Goal: Task Accomplishment & Management: Manage account settings

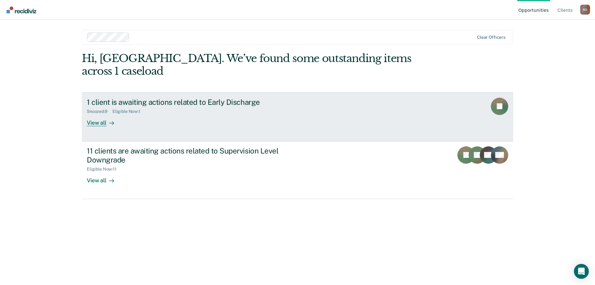
click at [107, 119] on div at bounding box center [110, 122] width 7 height 7
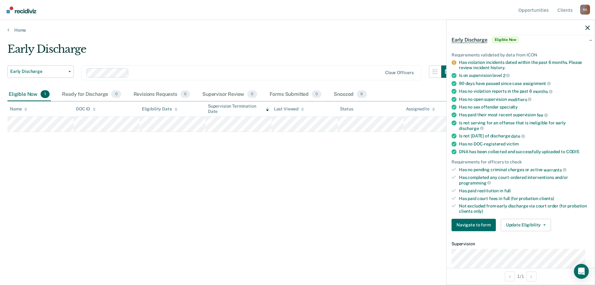
scroll to position [62, 0]
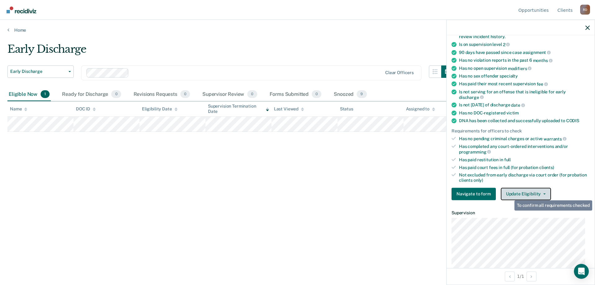
click at [510, 195] on button "Update Eligibility" at bounding box center [526, 193] width 50 height 12
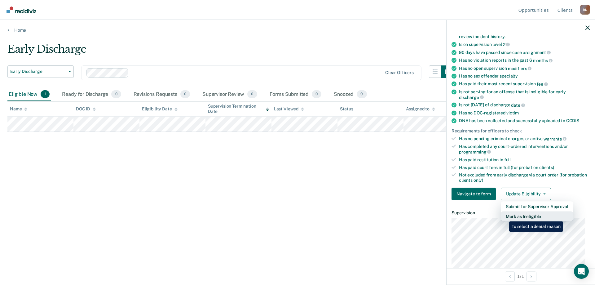
click at [504, 217] on button "Mark as Ineligible" at bounding box center [537, 216] width 73 height 10
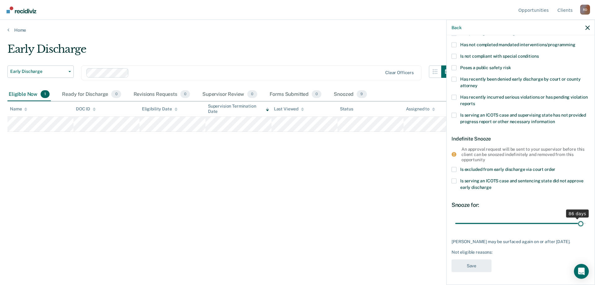
scroll to position [57, 0]
drag, startPoint x: 498, startPoint y: 218, endPoint x: 592, endPoint y: 224, distance: 94.4
click at [586, 224] on input "range" at bounding box center [520, 223] width 131 height 11
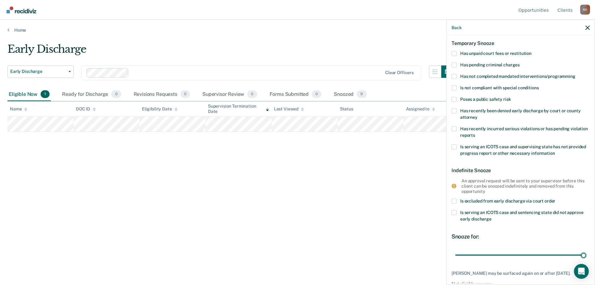
scroll to position [0, 0]
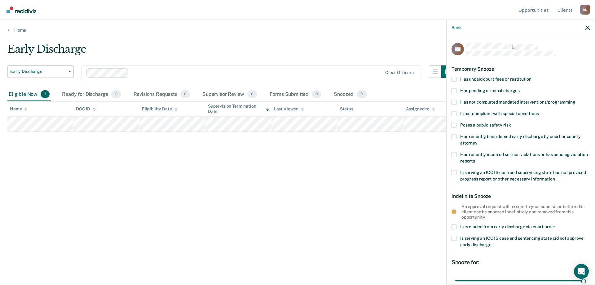
click at [454, 79] on span at bounding box center [453, 79] width 5 height 5
click at [531, 77] on input "Has unpaid court fees or restitution" at bounding box center [531, 77] width 0 height 0
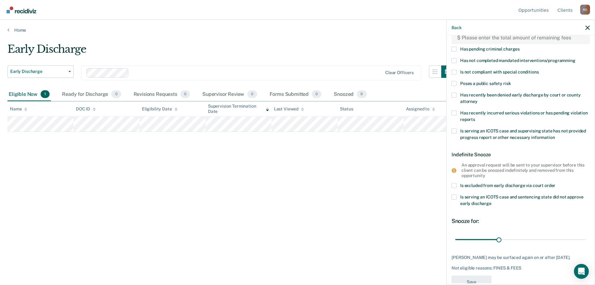
scroll to position [77, 0]
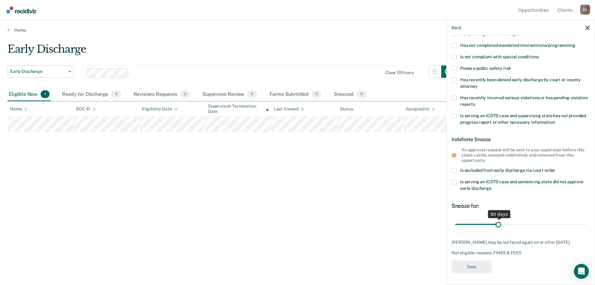
type input "89"
click at [497, 222] on input "range" at bounding box center [520, 224] width 131 height 11
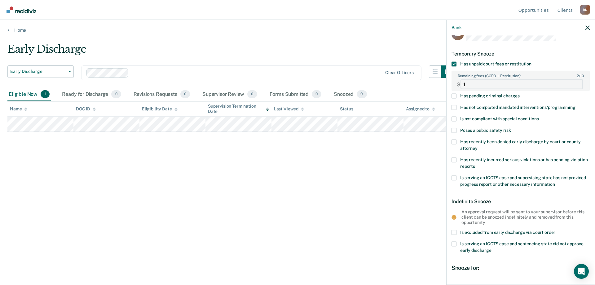
click at [573, 84] on FEESReasonInput "-1" at bounding box center [521, 84] width 122 height 10
type FEESReasonInput "0"
click at [573, 81] on FEESReasonInput "0" at bounding box center [521, 84] width 122 height 10
click at [564, 116] on label "Is not compliant with special conditions" at bounding box center [520, 119] width 138 height 7
click at [538, 116] on input "Is not compliant with special conditions" at bounding box center [538, 116] width 0 height 0
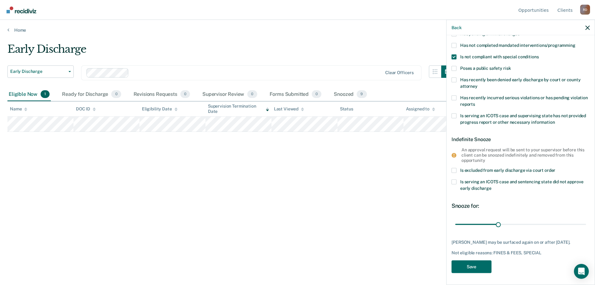
scroll to position [46, 0]
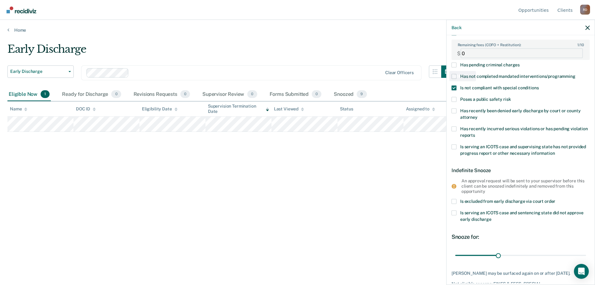
click at [478, 54] on FEESReasonInput "0" at bounding box center [521, 53] width 122 height 10
type FEESReasonInput "9151.56"
click at [408, 45] on div "Early Discharge" at bounding box center [230, 52] width 446 height 18
drag, startPoint x: 497, startPoint y: 256, endPoint x: 537, endPoint y: 256, distance: 40.3
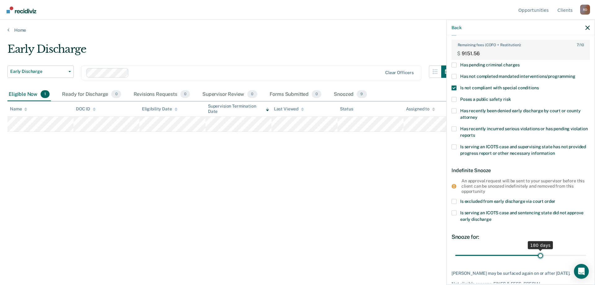
type input "180"
click at [537, 256] on input "range" at bounding box center [520, 255] width 131 height 11
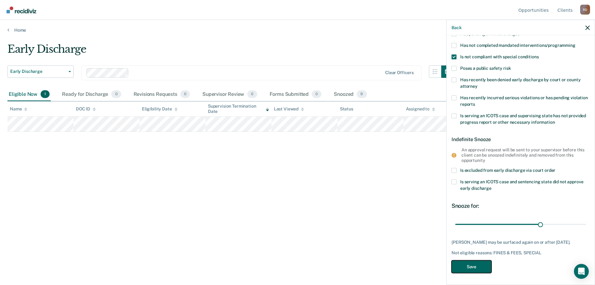
click at [471, 262] on button "Save" at bounding box center [471, 266] width 40 height 13
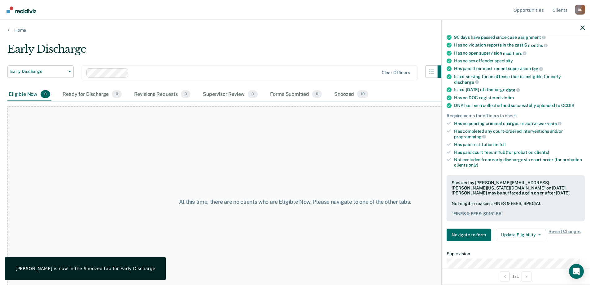
click at [89, 165] on div "At this time, there are no clients who are Eligible Now. Please navigate to one…" at bounding box center [294, 201] width 575 height 191
click at [57, 73] on span "Early Discharge" at bounding box center [38, 71] width 56 height 5
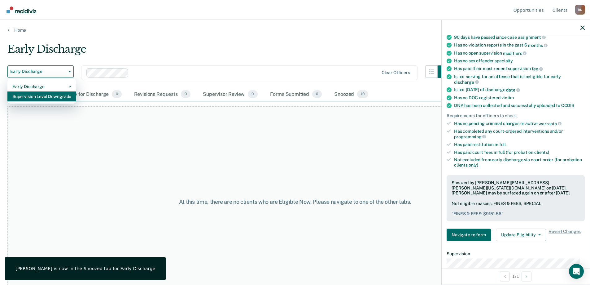
click at [50, 100] on div "Supervision Level Downgrade" at bounding box center [41, 96] width 59 height 10
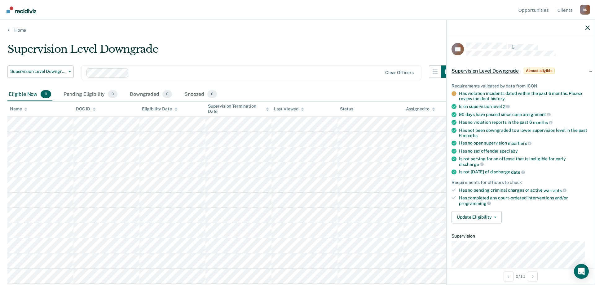
click at [382, 46] on div "Supervision Level Downgrade" at bounding box center [230, 52] width 446 height 18
click at [588, 27] on icon "button" at bounding box center [587, 27] width 4 height 4
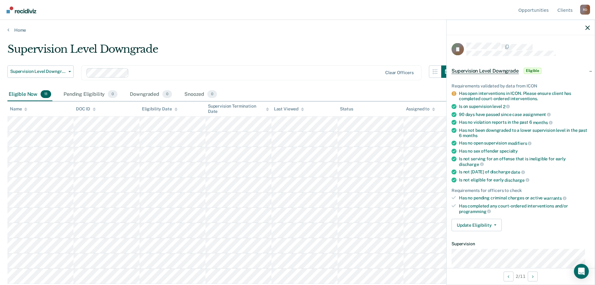
click at [257, 46] on div "Supervision Level Downgrade" at bounding box center [230, 52] width 446 height 18
click at [587, 26] on icon "button" at bounding box center [587, 27] width 4 height 4
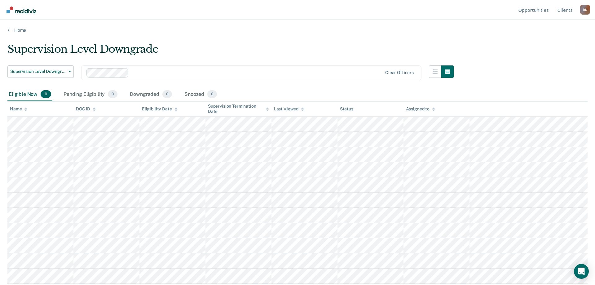
click at [244, 46] on div "Supervision Level Downgrade" at bounding box center [230, 52] width 446 height 18
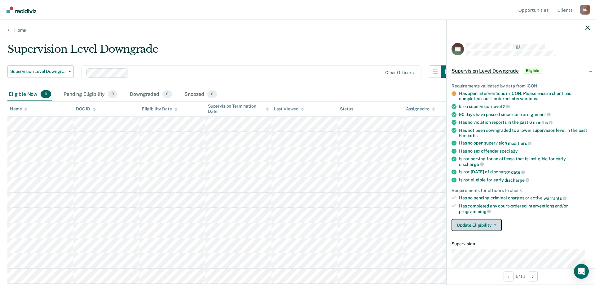
click at [495, 220] on button "Update Eligibility" at bounding box center [476, 225] width 50 height 12
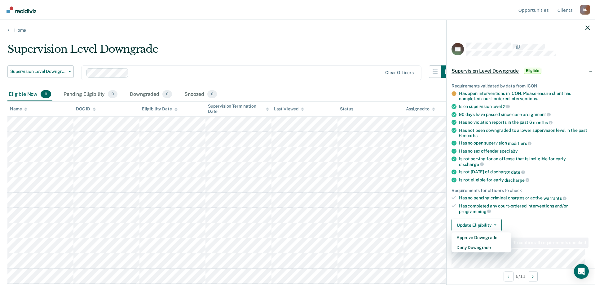
click at [553, 214] on div "Requirements validated by data from ICON Has open interventions in ICON. Please…" at bounding box center [520, 154] width 148 height 163
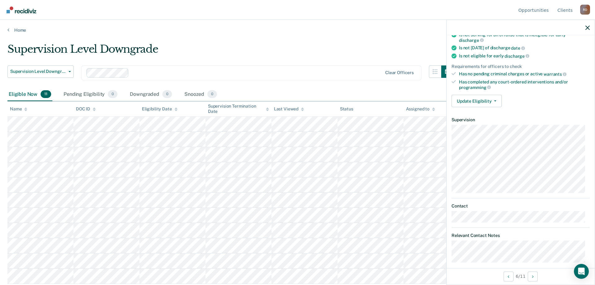
scroll to position [130, 0]
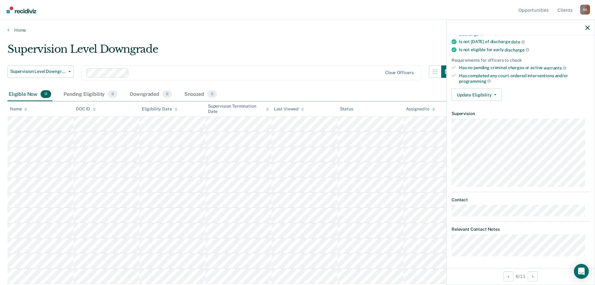
click at [343, 52] on div "Supervision Level Downgrade" at bounding box center [230, 52] width 446 height 18
click at [583, 26] on div at bounding box center [520, 27] width 148 height 15
click at [585, 27] on icon "button" at bounding box center [587, 27] width 4 height 4
